Goal: Task Accomplishment & Management: Complete application form

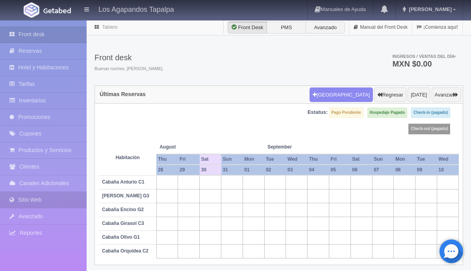
click at [38, 201] on link "Sitio Web" at bounding box center [43, 200] width 87 height 16
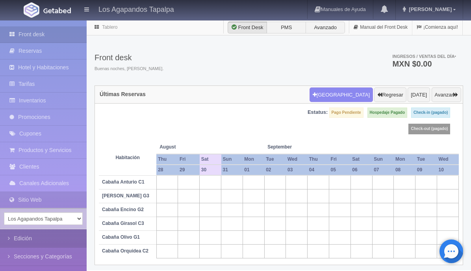
click at [26, 237] on link "Edición" at bounding box center [43, 238] width 87 height 18
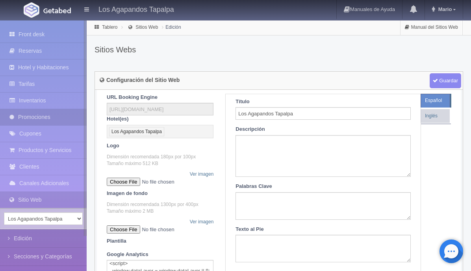
click at [37, 119] on link "Promociones" at bounding box center [43, 117] width 87 height 16
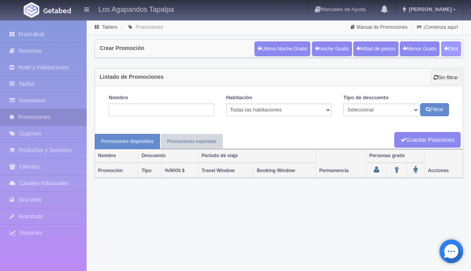
click at [449, 49] on button "Otra" at bounding box center [451, 48] width 20 height 15
checkbox input "true"
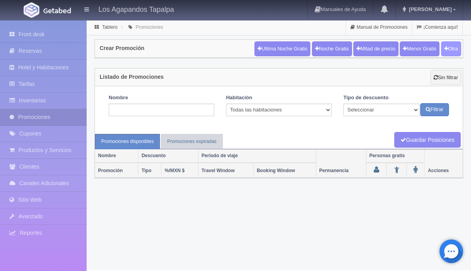
checkbox input "true"
type input "20"
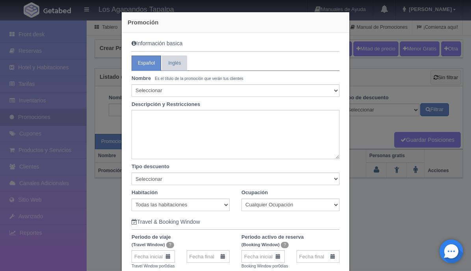
click at [181, 79] on small "Es el título de la promoción que verán tus clientes" at bounding box center [199, 78] width 89 height 4
click at [166, 88] on select "Seleccionar 10% de descuento 15% de descuento 15% de descuento y 2 menores grat…" at bounding box center [235, 90] width 208 height 13
select select "Tarifa especial de fin de semana"
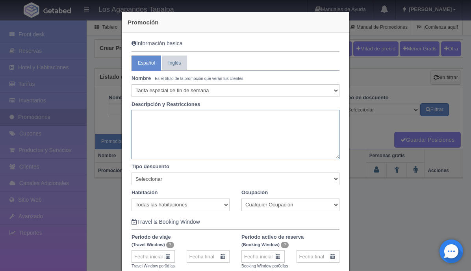
click at [152, 127] on textarea at bounding box center [235, 134] width 208 height 49
type textarea "Aprovecha nuestra promoción [PERSON_NAME][DATE] [PERSON_NAME][DATE]"
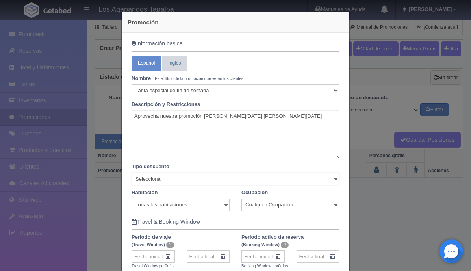
click at [176, 178] on select "Seleccionar Noche gratis Última Noche General" at bounding box center [235, 178] width 208 height 13
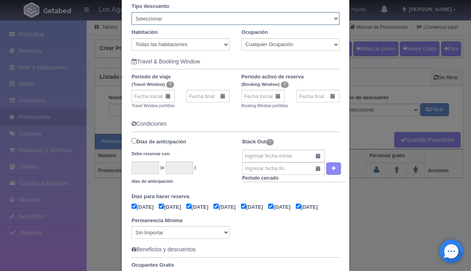
scroll to position [189, 0]
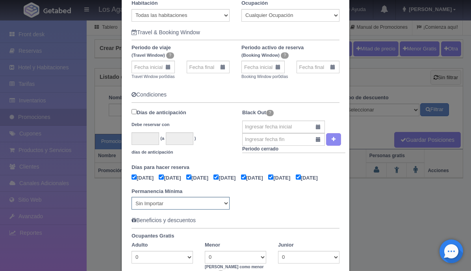
click at [214, 209] on select "Sin Importar 1 2 3 4 5 6 7 8 9 10 11 12 13 14 15 16 17 18 19 20 21 22 23 24 25 …" at bounding box center [180, 203] width 98 height 13
select select "2"
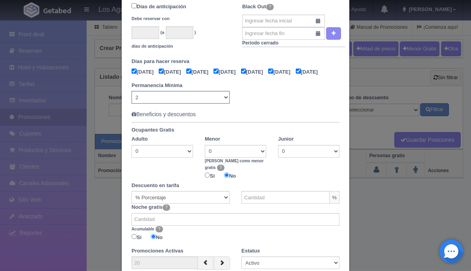
scroll to position [299, 0]
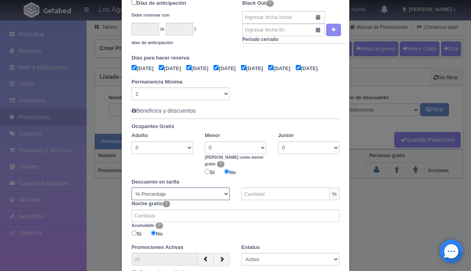
click at [223, 191] on select "% Porcentaje MXN $ Cantidad" at bounding box center [180, 193] width 98 height 13
select select "amount"
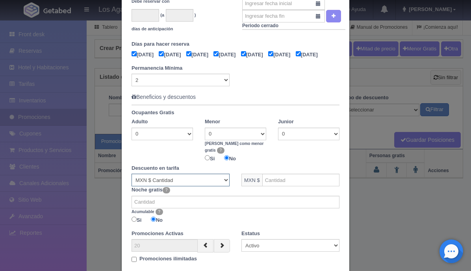
scroll to position [315, 0]
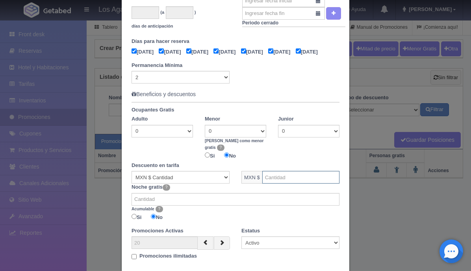
click at [278, 181] on input "text" at bounding box center [300, 177] width 77 height 13
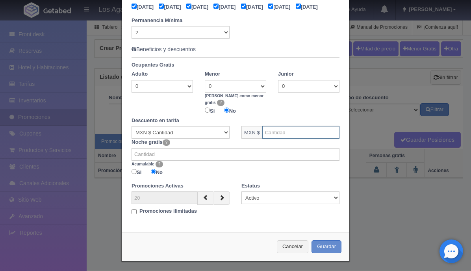
scroll to position [365, 0]
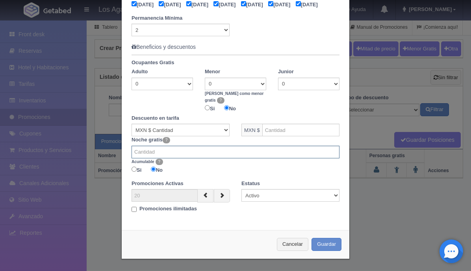
click at [186, 154] on input "number" at bounding box center [235, 152] width 208 height 13
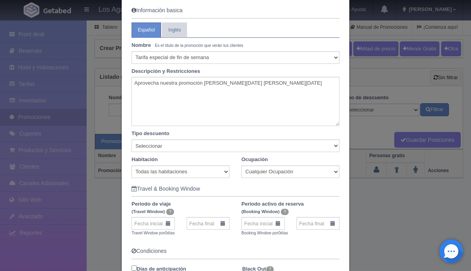
scroll to position [0, 0]
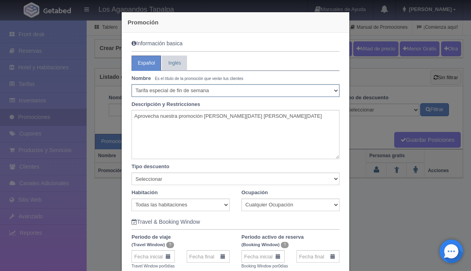
click at [218, 91] on select "Seleccionar 10% de descuento 15% de descuento 15% de descuento y 2 menores grat…" at bounding box center [235, 90] width 208 height 13
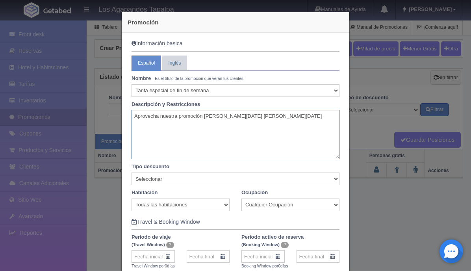
click at [263, 116] on textarea "Aprovecha nuestra promoción [PERSON_NAME][DATE] [PERSON_NAME][DATE]" at bounding box center [235, 134] width 208 height 49
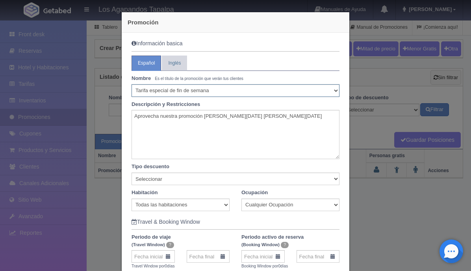
click at [172, 89] on select "Seleccionar 10% de descuento 15% de descuento 15% de descuento y 2 menores grat…" at bounding box center [235, 90] width 208 height 13
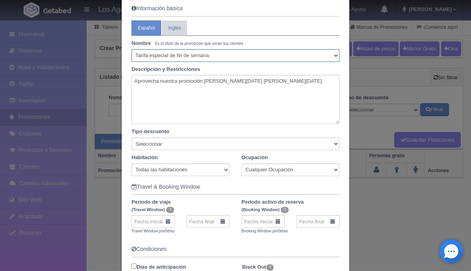
scroll to position [37, 0]
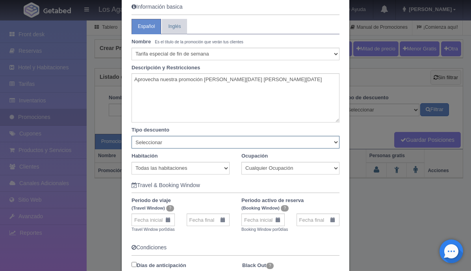
click at [183, 145] on select "Seleccionar Noche gratis Última Noche General" at bounding box center [235, 142] width 208 height 13
click at [214, 168] on select "Todas las habitaciones Cabaña Anturio C1 [PERSON_NAME] G3 Cabaña Encino G2 Caba…" at bounding box center [180, 168] width 98 height 13
select select "2272"
click at [266, 171] on select "Cualquier Ocupación 1 Adulto(s) 2 Adulto(s) 3 Adulto(s) 4 Adulto(s) 5 Adulto(s)…" at bounding box center [290, 168] width 98 height 13
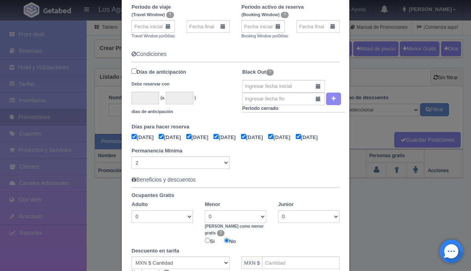
scroll to position [232, 0]
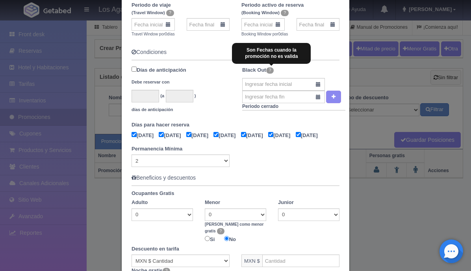
click at [271, 70] on span "?" at bounding box center [270, 70] width 8 height 6
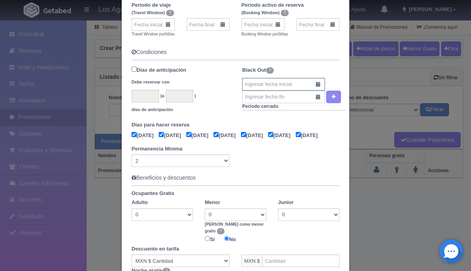
click at [274, 84] on input "text" at bounding box center [283, 84] width 83 height 13
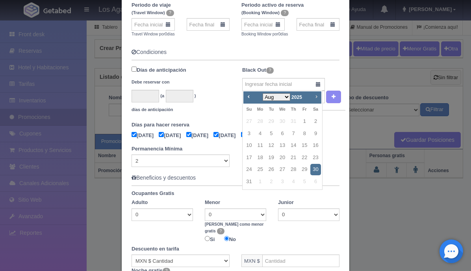
click at [316, 98] on span "Next" at bounding box center [316, 96] width 6 height 6
click at [316, 133] on link "13" at bounding box center [315, 133] width 10 height 11
type input "[DATE]"
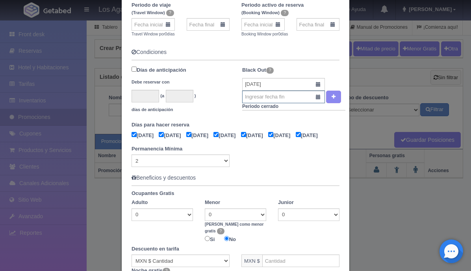
click at [304, 96] on input "text" at bounding box center [283, 97] width 83 height 13
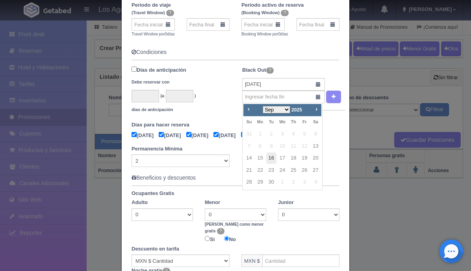
click at [272, 160] on link "16" at bounding box center [271, 157] width 10 height 11
type input "[DATE]"
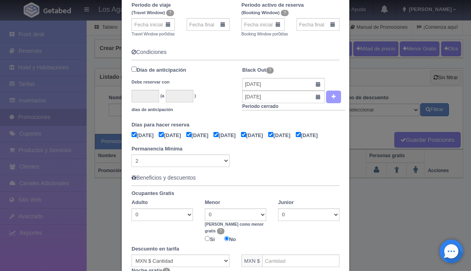
click at [333, 99] on icon "button" at bounding box center [333, 96] width 4 height 5
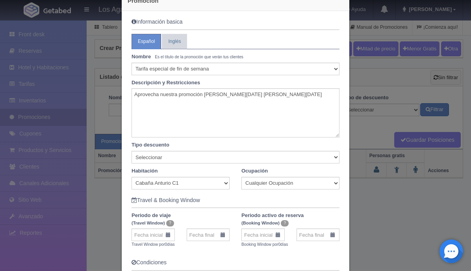
scroll to position [20, 0]
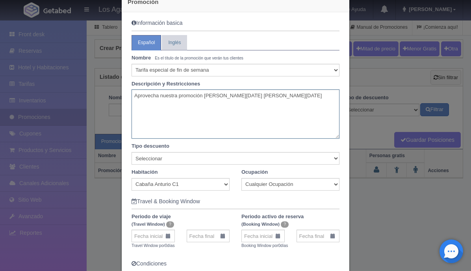
click at [260, 96] on textarea "Aprovecha nuestra promoción [PERSON_NAME][DATE] [PERSON_NAME][DATE]" at bounding box center [235, 113] width 208 height 49
click at [195, 104] on textarea "Aprovecha nuestra promoción [PERSON_NAME][DATE] [PERSON_NAME][DATE] a un precio…" at bounding box center [235, 113] width 208 height 49
click at [260, 103] on textarea "Aprovecha nuestra promoción [PERSON_NAME][DATE] [PERSON_NAME][DATE] a un precio…" at bounding box center [235, 113] width 208 height 49
click at [258, 104] on textarea "Aprovecha nuestra promoción [PERSON_NAME][DATE] [PERSON_NAME][DATE] a un precio…" at bounding box center [235, 113] width 208 height 49
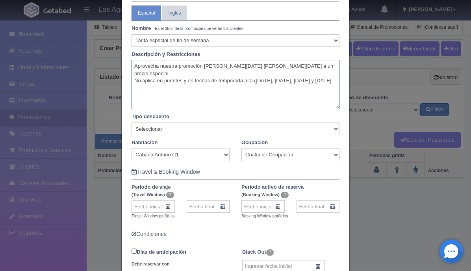
scroll to position [61, 0]
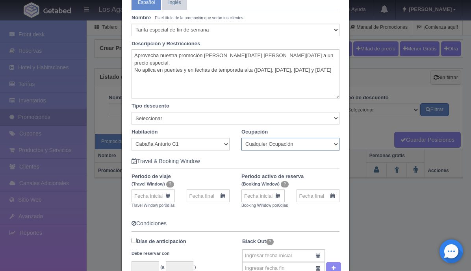
click at [253, 141] on select "Cualquier Ocupación 1 Adulto(s) 2 Adulto(s) 3 Adulto(s) 4 Adulto(s) 5 Adulto(s)…" at bounding box center [290, 144] width 98 height 13
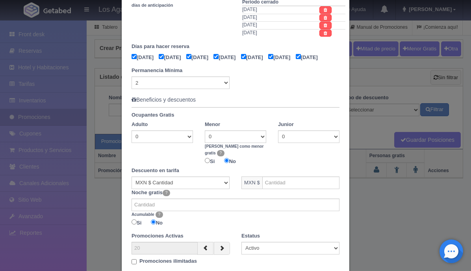
scroll to position [338, 0]
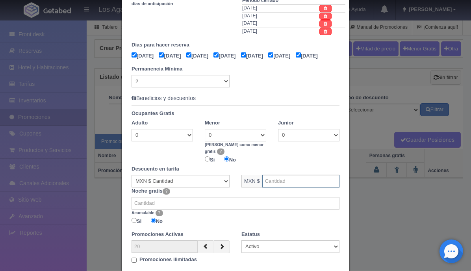
click at [281, 186] on input "text" at bounding box center [300, 181] width 77 height 13
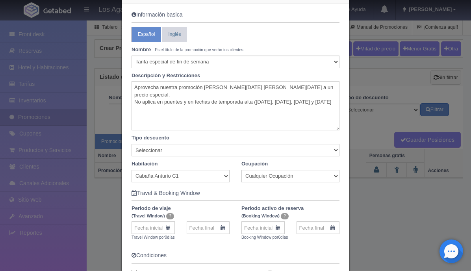
scroll to position [0, 0]
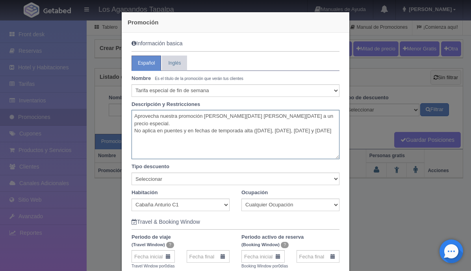
click at [192, 133] on textarea "Aprovecha nuestra promoción [PERSON_NAME][DATE] [PERSON_NAME][DATE] a un precio…" at bounding box center [235, 134] width 208 height 49
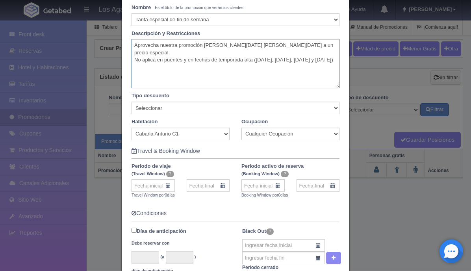
scroll to position [71, 0]
type textarea "Aprovecha nuestra promoción [PERSON_NAME][DATE] [PERSON_NAME][DATE] a un precio…"
click at [226, 134] on select "Todas las habitaciones Cabaña Anturio C1 [PERSON_NAME] G3 Cabaña Encino G2 Caba…" at bounding box center [180, 133] width 98 height 13
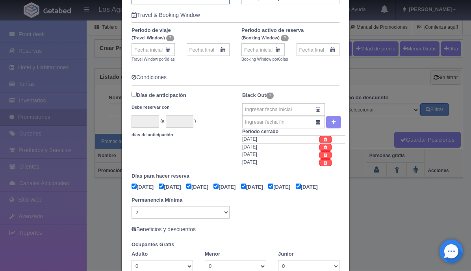
scroll to position [210, 0]
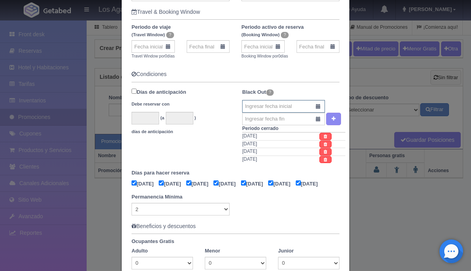
click at [303, 108] on input "text" at bounding box center [283, 106] width 83 height 13
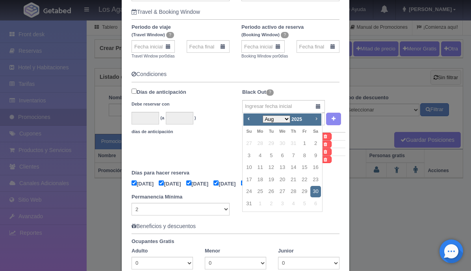
click at [315, 119] on span "Next" at bounding box center [316, 118] width 6 height 6
click at [304, 167] on link "14" at bounding box center [304, 167] width 10 height 11
type input "[DATE]"
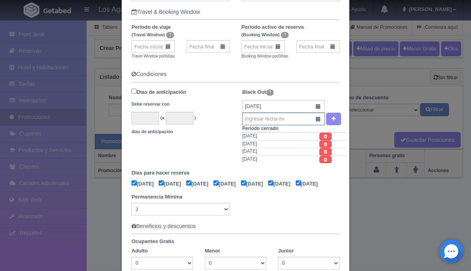
click at [317, 120] on input "text" at bounding box center [283, 119] width 83 height 13
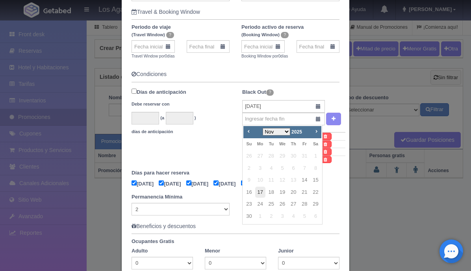
click at [259, 192] on link "17" at bounding box center [260, 192] width 10 height 11
type input "[DATE]"
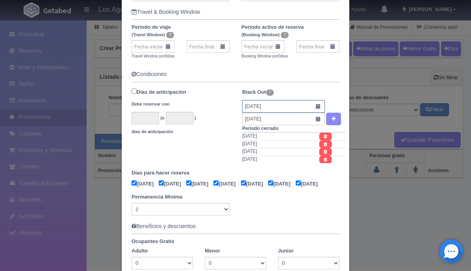
click at [316, 106] on input "[DATE]" at bounding box center [283, 106] width 83 height 13
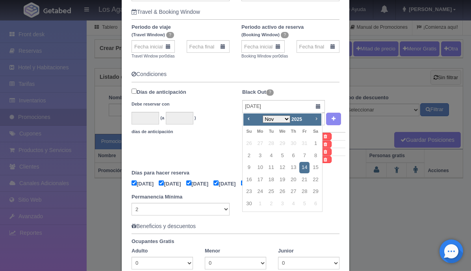
click at [315, 118] on span "Next" at bounding box center [316, 118] width 6 height 6
click at [270, 180] on link "23" at bounding box center [271, 179] width 10 height 11
type input "[DATE]"
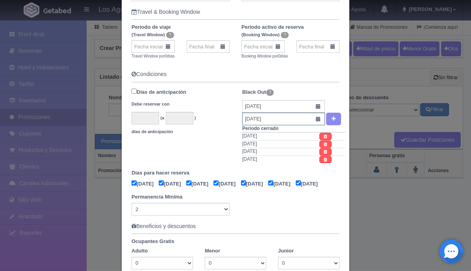
click at [317, 119] on input "[DATE]" at bounding box center [283, 119] width 83 height 13
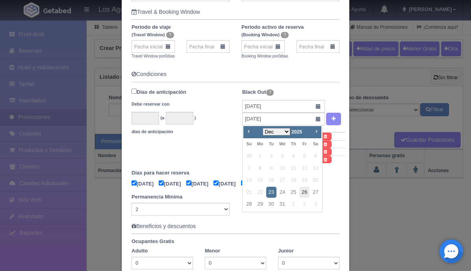
click at [304, 191] on link "26" at bounding box center [304, 192] width 10 height 11
type input "[DATE]"
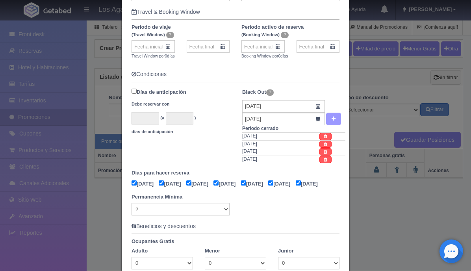
click at [332, 119] on icon "button" at bounding box center [333, 118] width 4 height 5
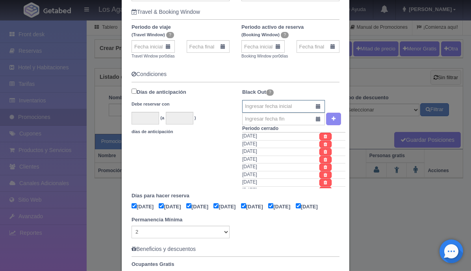
click at [316, 105] on input "text" at bounding box center [283, 106] width 83 height 13
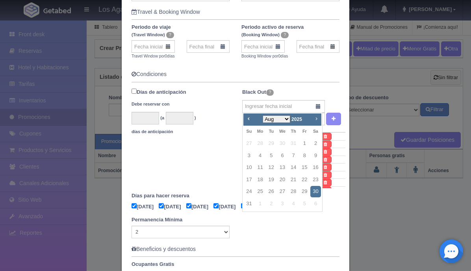
click at [316, 120] on span "Next" at bounding box center [316, 118] width 6 height 6
click at [315, 119] on span "Next" at bounding box center [316, 118] width 6 height 6
click at [272, 191] on link "30" at bounding box center [271, 191] width 10 height 11
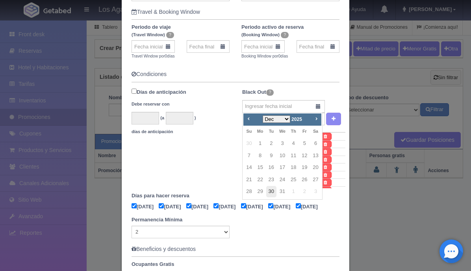
type input "[DATE]"
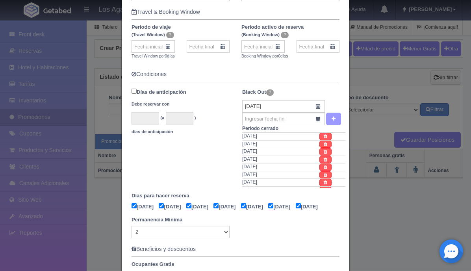
click at [332, 119] on icon "button" at bounding box center [333, 118] width 4 height 5
click at [324, 136] on icon at bounding box center [326, 136] width 4 height 4
click at [319, 109] on input "text" at bounding box center [283, 106] width 83 height 13
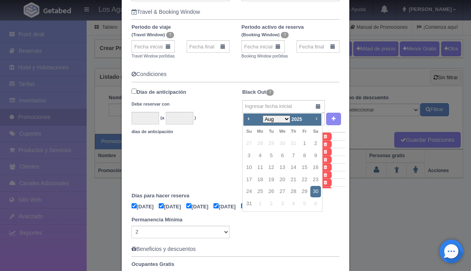
click at [319, 120] on link "Next" at bounding box center [316, 118] width 9 height 9
click at [268, 192] on link "30" at bounding box center [271, 191] width 10 height 11
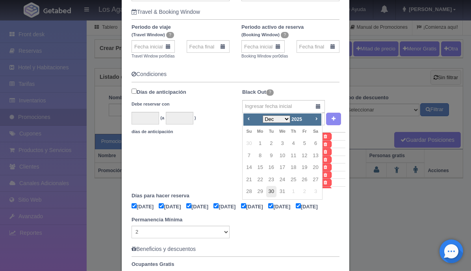
type input "[DATE]"
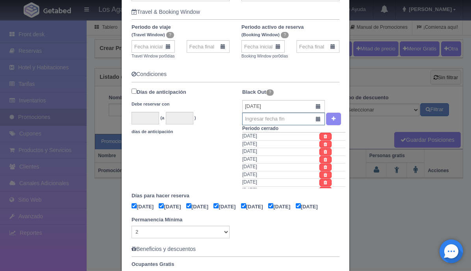
click at [314, 117] on input "text" at bounding box center [283, 119] width 83 height 13
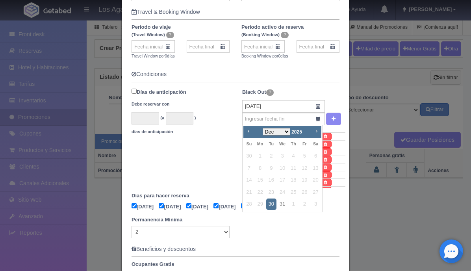
click at [316, 133] on span "Next" at bounding box center [316, 131] width 6 height 6
click at [302, 155] on link "2" at bounding box center [304, 155] width 10 height 11
type input "[DATE]"
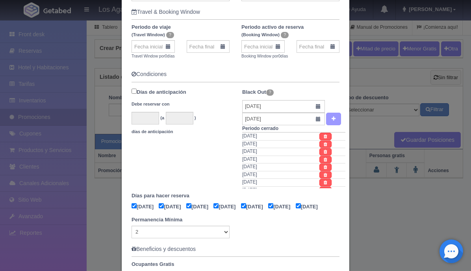
click at [337, 118] on button "button" at bounding box center [333, 119] width 15 height 13
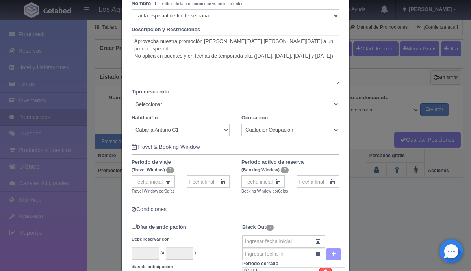
scroll to position [73, 0]
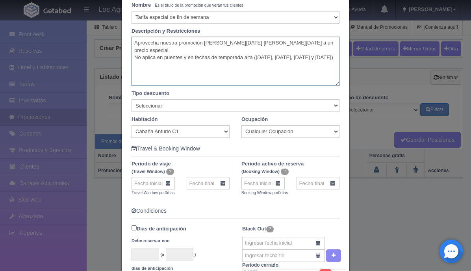
drag, startPoint x: 194, startPoint y: 51, endPoint x: 156, endPoint y: 52, distance: 37.8
click at [156, 52] on textarea "Aprovecha nuestra promoción [PERSON_NAME][DATE] [PERSON_NAME][DATE] a un precio…" at bounding box center [235, 61] width 208 height 49
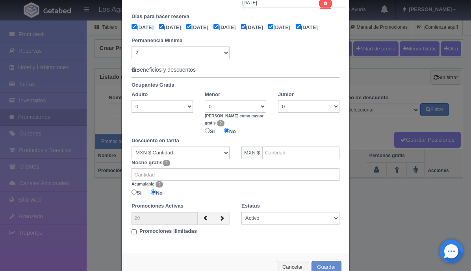
scroll to position [414, 0]
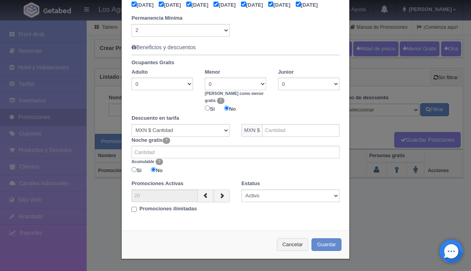
type textarea "Aprovecha nuestra promoción [PERSON_NAME][DATE] [PERSON_NAME][DATE] a un precio…"
click at [212, 129] on select "% Porcentaje MXN $ Cantidad" at bounding box center [180, 130] width 98 height 13
select select "percent"
click at [288, 132] on input "text" at bounding box center [285, 130] width 88 height 13
type input "65"
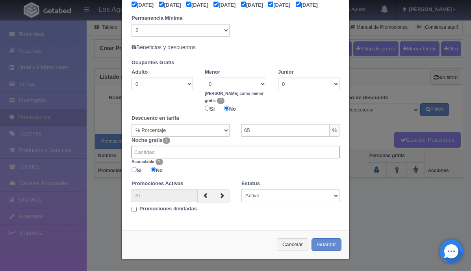
click at [290, 155] on input "number" at bounding box center [235, 152] width 208 height 13
click at [334, 155] on input "-1" at bounding box center [235, 152] width 208 height 13
click at [334, 155] on input "-2" at bounding box center [235, 152] width 208 height 13
click at [334, 151] on input "-1" at bounding box center [235, 152] width 208 height 13
click at [334, 151] on input "0" at bounding box center [235, 152] width 208 height 13
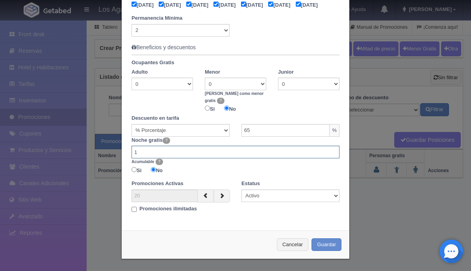
click at [334, 151] on input "1" at bounding box center [235, 152] width 208 height 13
type input "0"
click at [331, 154] on input "0" at bounding box center [235, 152] width 208 height 13
click at [224, 167] on div "Si No" at bounding box center [235, 170] width 208 height 11
click at [133, 210] on input "Promociones ilimitadas" at bounding box center [133, 209] width 5 height 5
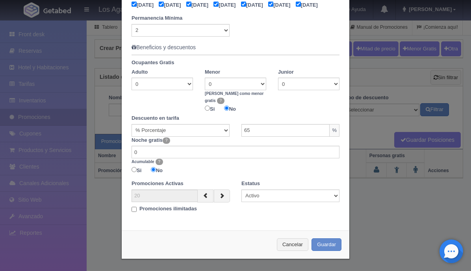
checkbox input "true"
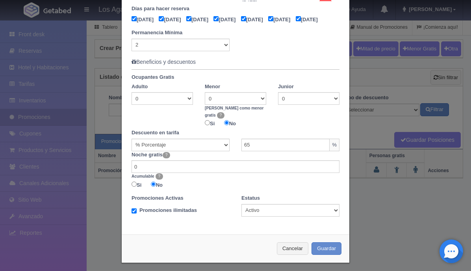
scroll to position [396, 0]
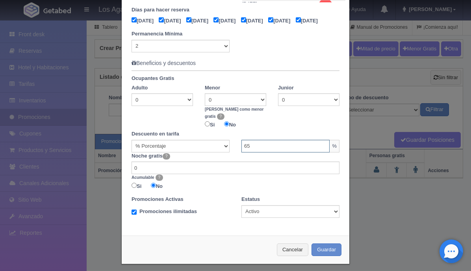
click at [278, 148] on input "65" at bounding box center [285, 146] width 88 height 13
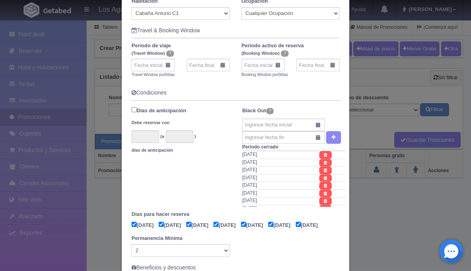
scroll to position [187, 0]
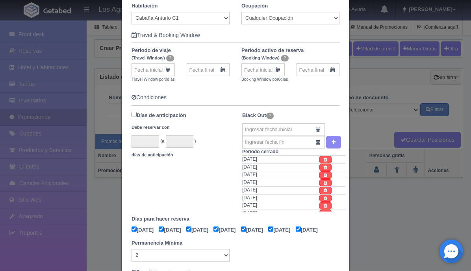
type input "60"
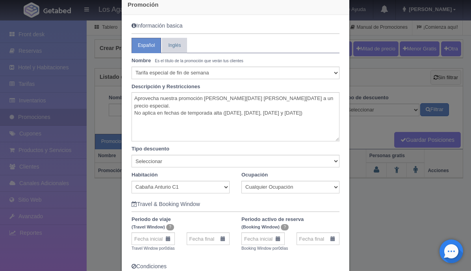
scroll to position [19, 0]
click at [231, 161] on select "Seleccionar Noche gratis Última Noche General" at bounding box center [235, 160] width 208 height 13
click at [135, 186] on select "Todas las habitaciones Cabaña Anturio C1 [PERSON_NAME] G3 Cabaña Encino G2 Caba…" at bounding box center [180, 186] width 98 height 13
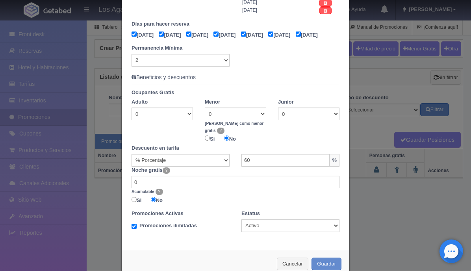
scroll to position [403, 0]
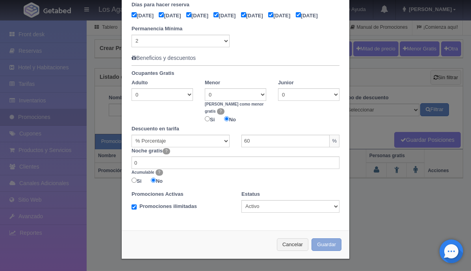
click at [324, 245] on button "Guardar" at bounding box center [326, 244] width 30 height 13
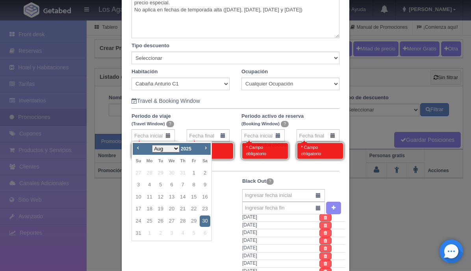
click at [232, 181] on div "Días de anticipación Debe reservar con (a ) días de anticipación" at bounding box center [181, 203] width 110 height 57
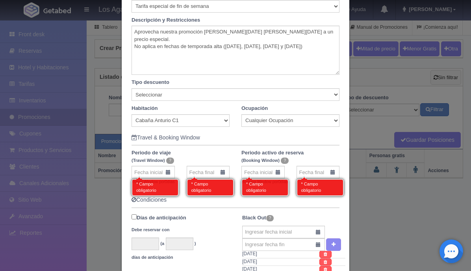
scroll to position [85, 0]
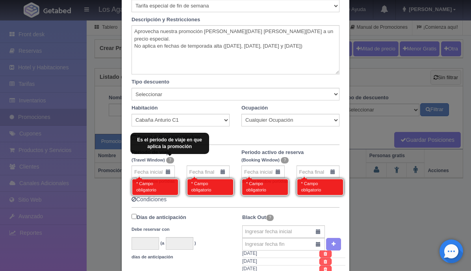
click at [170, 160] on span "?" at bounding box center [170, 160] width 8 height 6
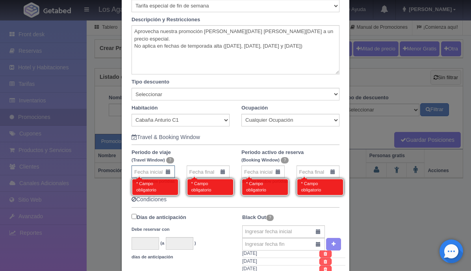
click at [167, 171] on input "text" at bounding box center [152, 171] width 43 height 13
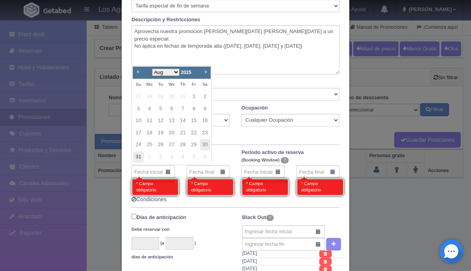
click at [140, 157] on link "31" at bounding box center [138, 156] width 10 height 11
type input "[DATE]"
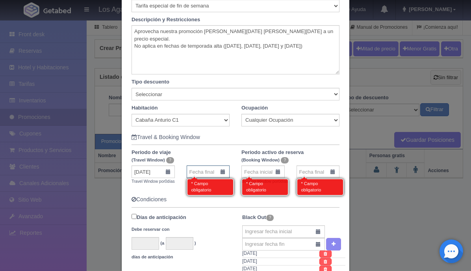
click at [222, 174] on input "text" at bounding box center [208, 171] width 43 height 13
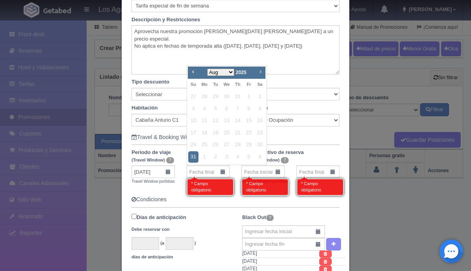
click at [261, 74] on span "Next" at bounding box center [260, 71] width 6 height 6
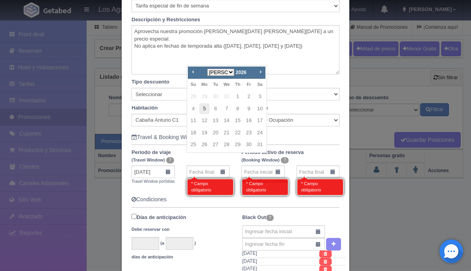
click at [205, 108] on link "5" at bounding box center [204, 108] width 10 height 11
type input "[DATE]"
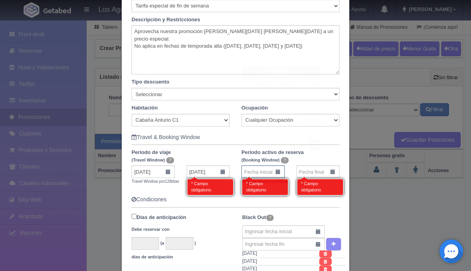
click at [279, 172] on input "text" at bounding box center [262, 171] width 43 height 13
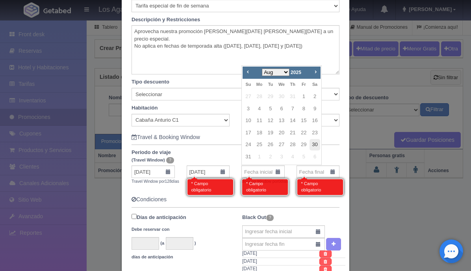
click at [313, 147] on link "30" at bounding box center [314, 144] width 10 height 11
type input "[DATE]"
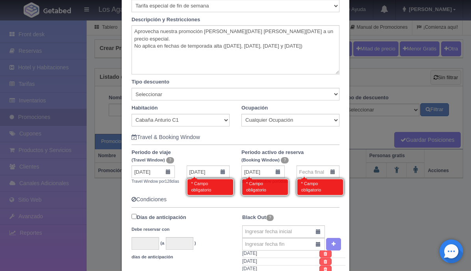
click at [333, 175] on div "* Campo obligatorio" at bounding box center [319, 184] width 47 height 21
click at [333, 172] on input "text" at bounding box center [317, 171] width 43 height 13
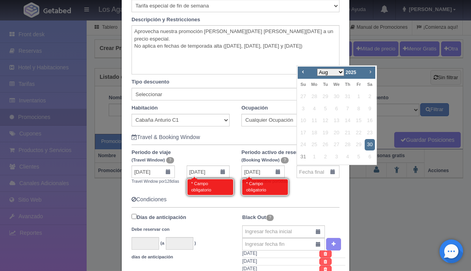
click at [372, 71] on span "Next" at bounding box center [370, 71] width 6 height 6
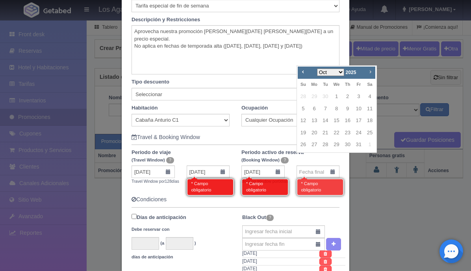
click at [372, 71] on span "Next" at bounding box center [370, 71] width 6 height 6
click at [315, 109] on link "5" at bounding box center [314, 108] width 10 height 11
type input "[DATE]"
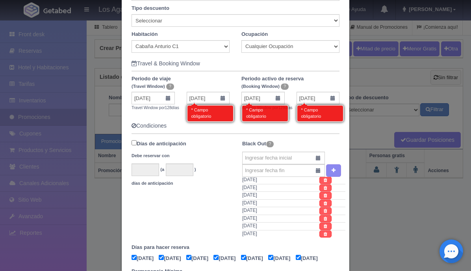
scroll to position [159, 0]
click at [336, 48] on select "Cualquier Ocupación 1 Adulto(s) 2 Adulto(s) 3 Adulto(s) 4 Adulto(s) 5 Adulto(s)…" at bounding box center [290, 46] width 98 height 13
click at [335, 48] on select "Cualquier Ocupación 1 Adulto(s) 2 Adulto(s) 3 Adulto(s) 4 Adulto(s) 5 Adulto(s)…" at bounding box center [290, 46] width 98 height 13
select select "-1"
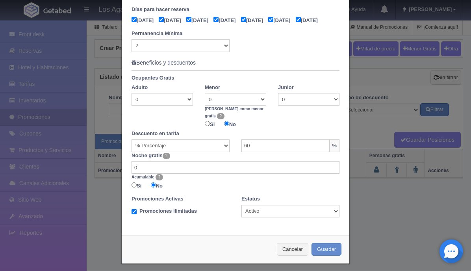
scroll to position [403, 0]
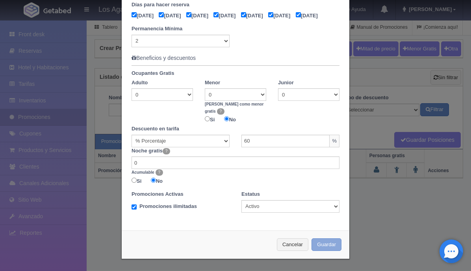
click at [325, 243] on button "Guardar" at bounding box center [326, 244] width 30 height 13
